Goal: Information Seeking & Learning: Learn about a topic

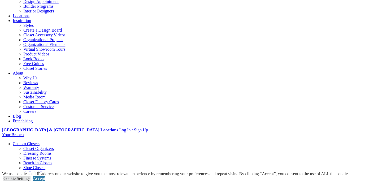
scroll to position [74, 0]
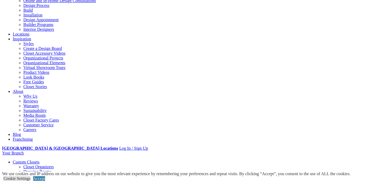
scroll to position [0, 0]
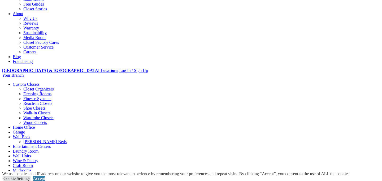
scroll to position [128, 0]
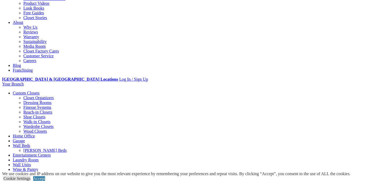
click at [26, 110] on link "Reach-in Closets" at bounding box center [37, 112] width 29 height 5
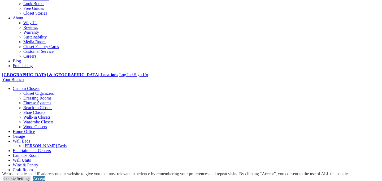
scroll to position [137, 0]
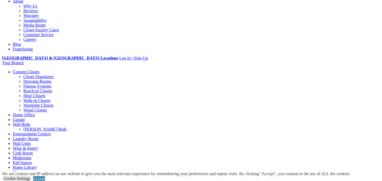
scroll to position [149, 0]
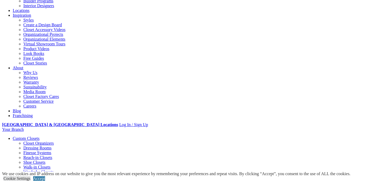
scroll to position [82, 0]
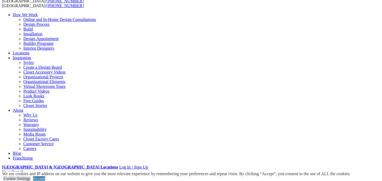
scroll to position [42, 0]
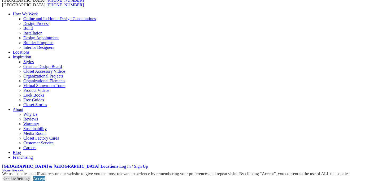
scroll to position [41, 0]
